Goal: Navigation & Orientation: Find specific page/section

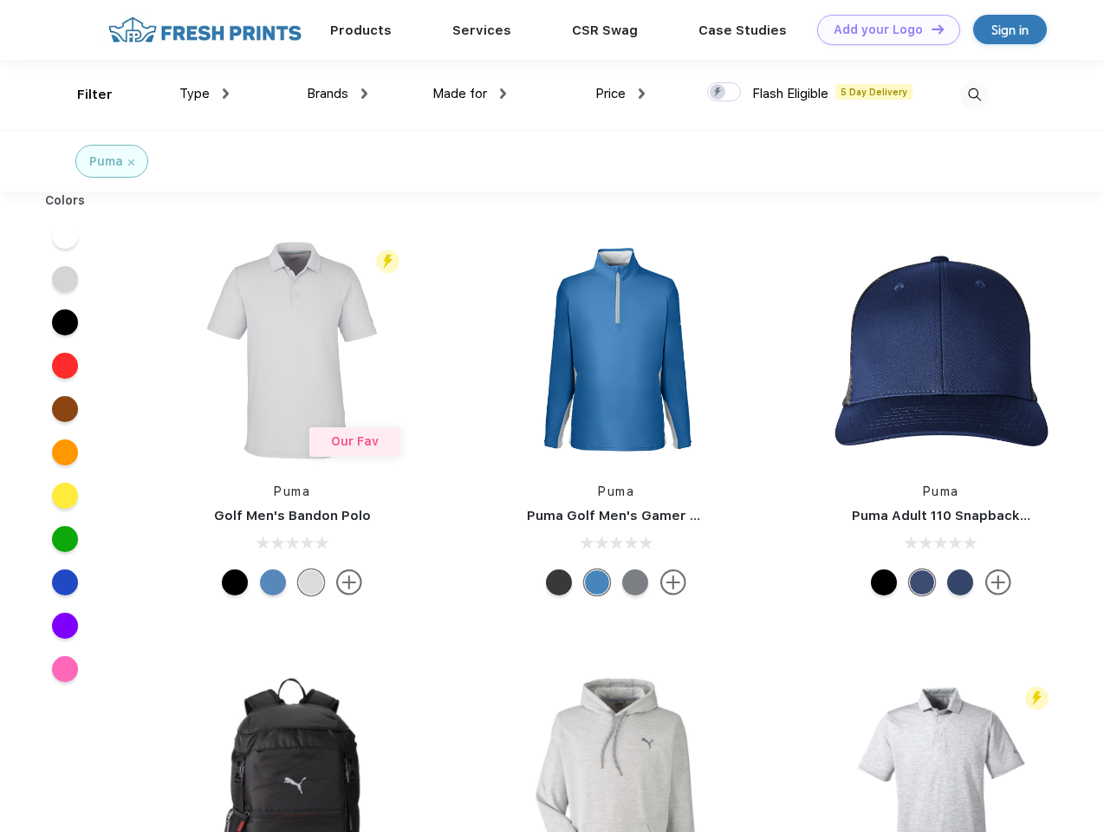
click at [882, 29] on link "Add your Logo Design Tool" at bounding box center [888, 30] width 143 height 30
click at [0, 0] on div "Design Tool" at bounding box center [0, 0] width 0 height 0
click at [930, 29] on link "Add your Logo Design Tool" at bounding box center [888, 30] width 143 height 30
click at [83, 94] on div "Filter" at bounding box center [95, 95] width 36 height 20
click at [205, 94] on span "Type" at bounding box center [194, 94] width 30 height 16
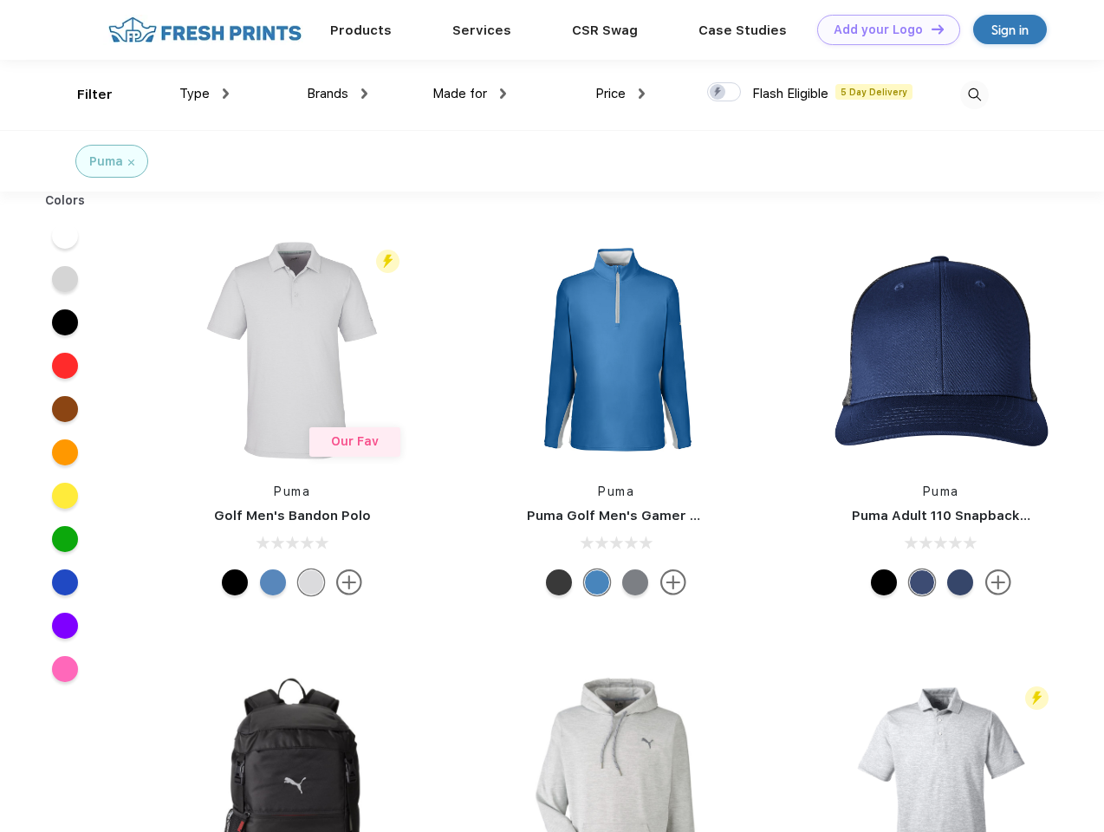
click at [337, 94] on span "Brands" at bounding box center [328, 94] width 42 height 16
click at [470, 94] on span "Made for" at bounding box center [460, 94] width 55 height 16
click at [621, 94] on span "Price" at bounding box center [610, 94] width 30 height 16
click at [725, 93] on div at bounding box center [724, 91] width 34 height 19
click at [719, 93] on input "checkbox" at bounding box center [712, 86] width 11 height 11
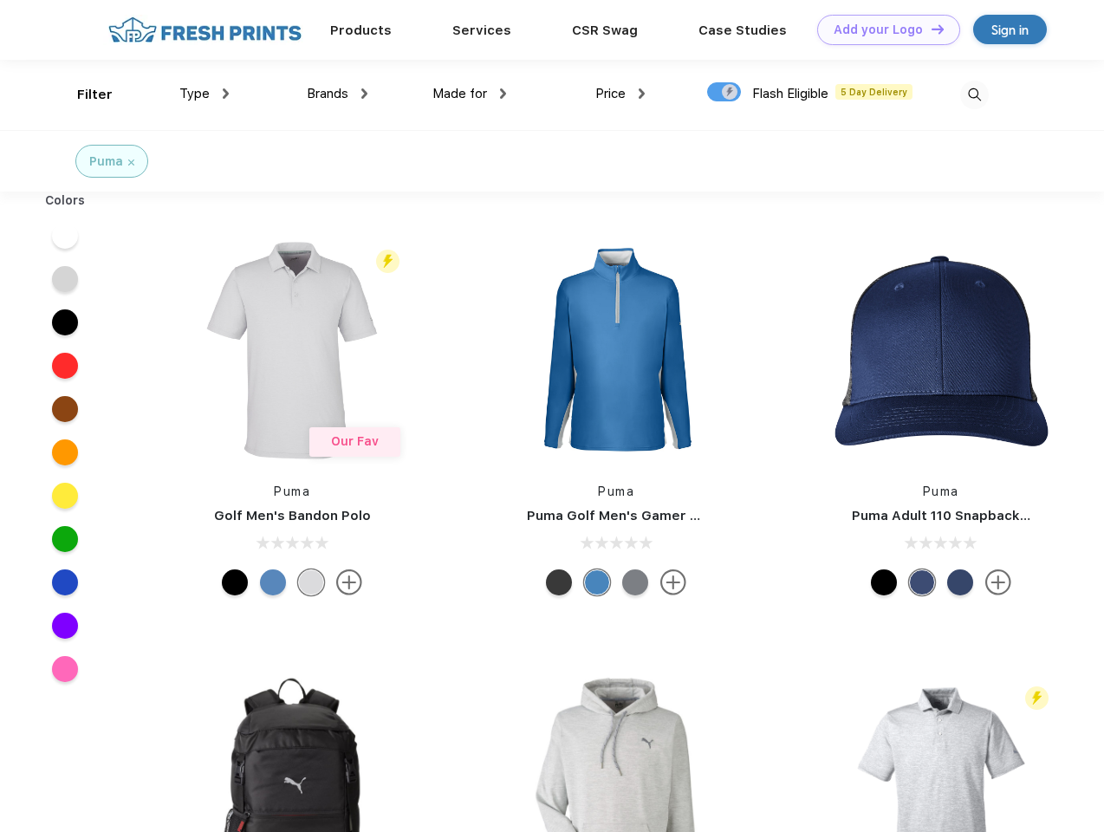
click at [974, 94] on img at bounding box center [974, 95] width 29 height 29
